Goal: Information Seeking & Learning: Understand process/instructions

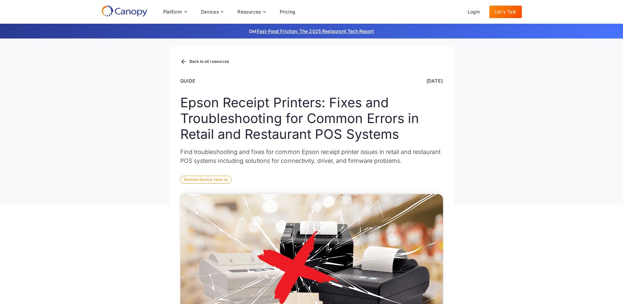
scroll to position [33, 0]
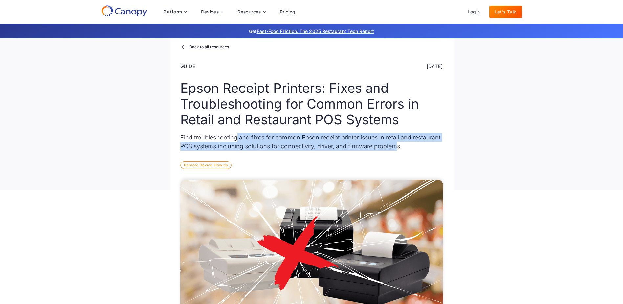
drag, startPoint x: 237, startPoint y: 137, endPoint x: 398, endPoint y: 149, distance: 161.1
click at [398, 149] on p "Find troubleshooting and fixes for common Epson receipt printer issues in retai…" at bounding box center [311, 142] width 263 height 18
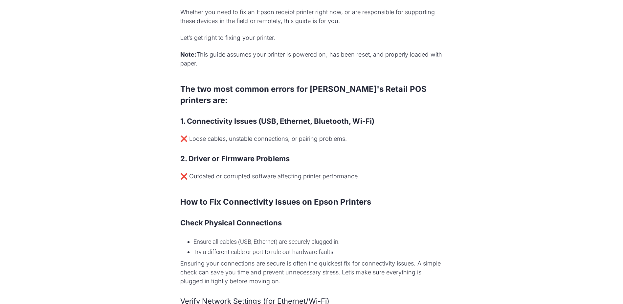
scroll to position [394, 0]
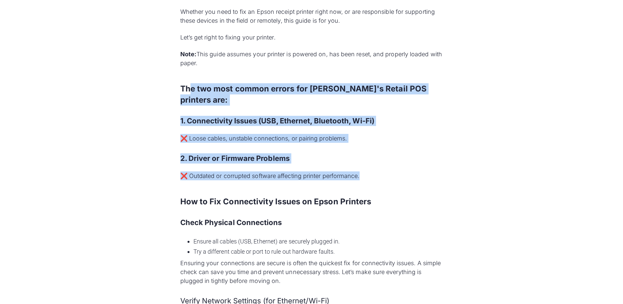
drag, startPoint x: 192, startPoint y: 88, endPoint x: 372, endPoint y: 159, distance: 193.9
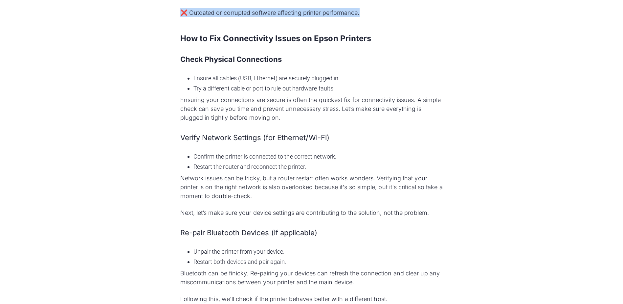
scroll to position [558, 0]
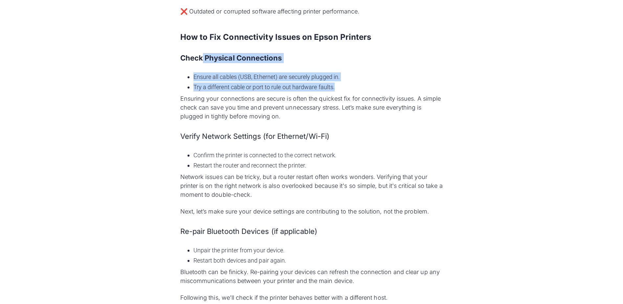
drag, startPoint x: 203, startPoint y: 48, endPoint x: 359, endPoint y: 79, distance: 158.8
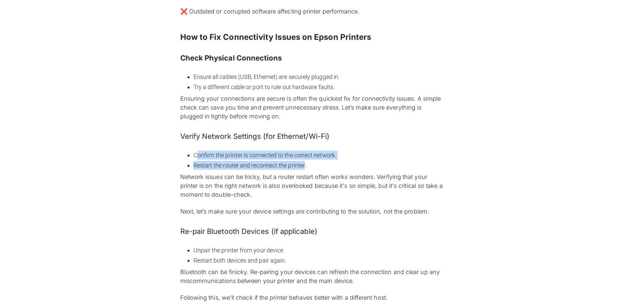
drag, startPoint x: 198, startPoint y: 145, endPoint x: 305, endPoint y: 151, distance: 107.0
click at [305, 151] on ul "Confirm the printer is connected to the correct network. Restart the router and…" at bounding box center [311, 160] width 263 height 22
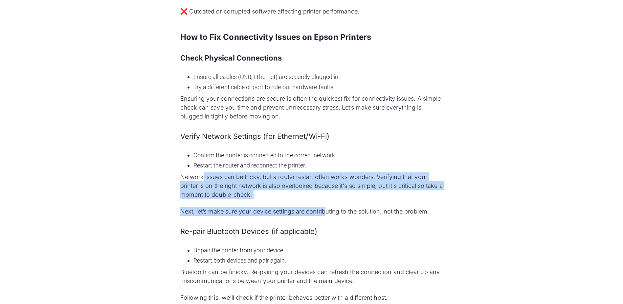
drag, startPoint x: 204, startPoint y: 163, endPoint x: 325, endPoint y: 188, distance: 123.4
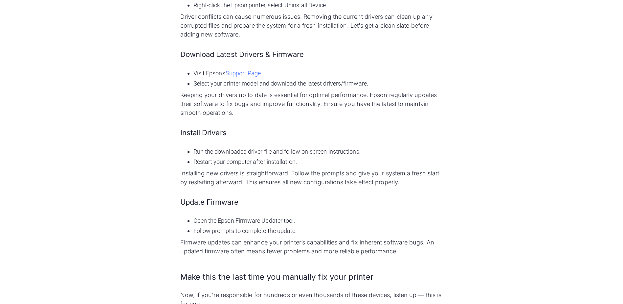
scroll to position [1248, 0]
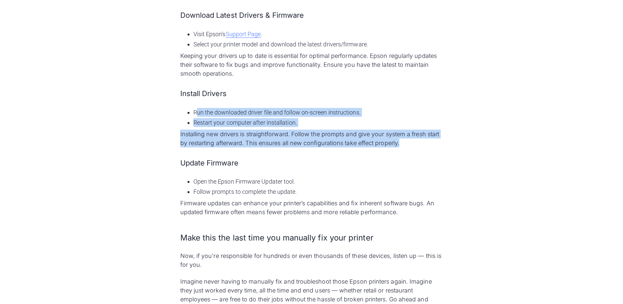
drag, startPoint x: 198, startPoint y: 102, endPoint x: 424, endPoint y: 135, distance: 228.8
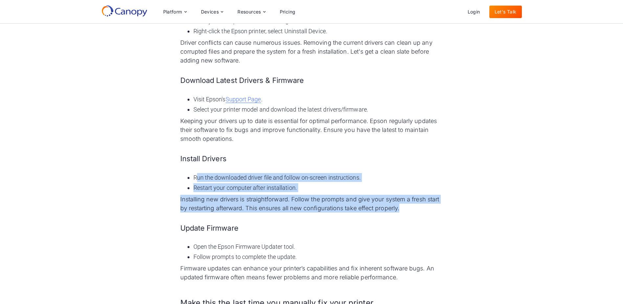
scroll to position [1183, 0]
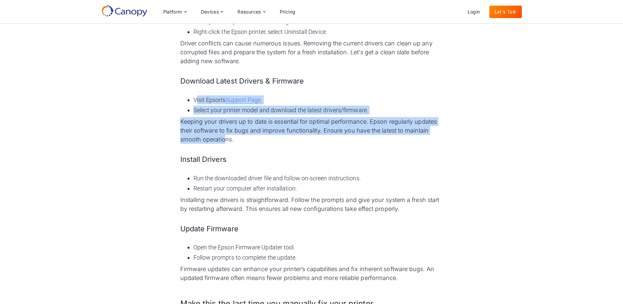
drag, startPoint x: 196, startPoint y: 88, endPoint x: 226, endPoint y: 127, distance: 49.7
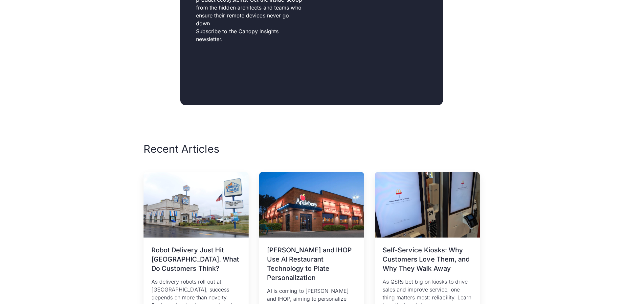
scroll to position [1774, 0]
